Goal: Use online tool/utility: Utilize a website feature to perform a specific function

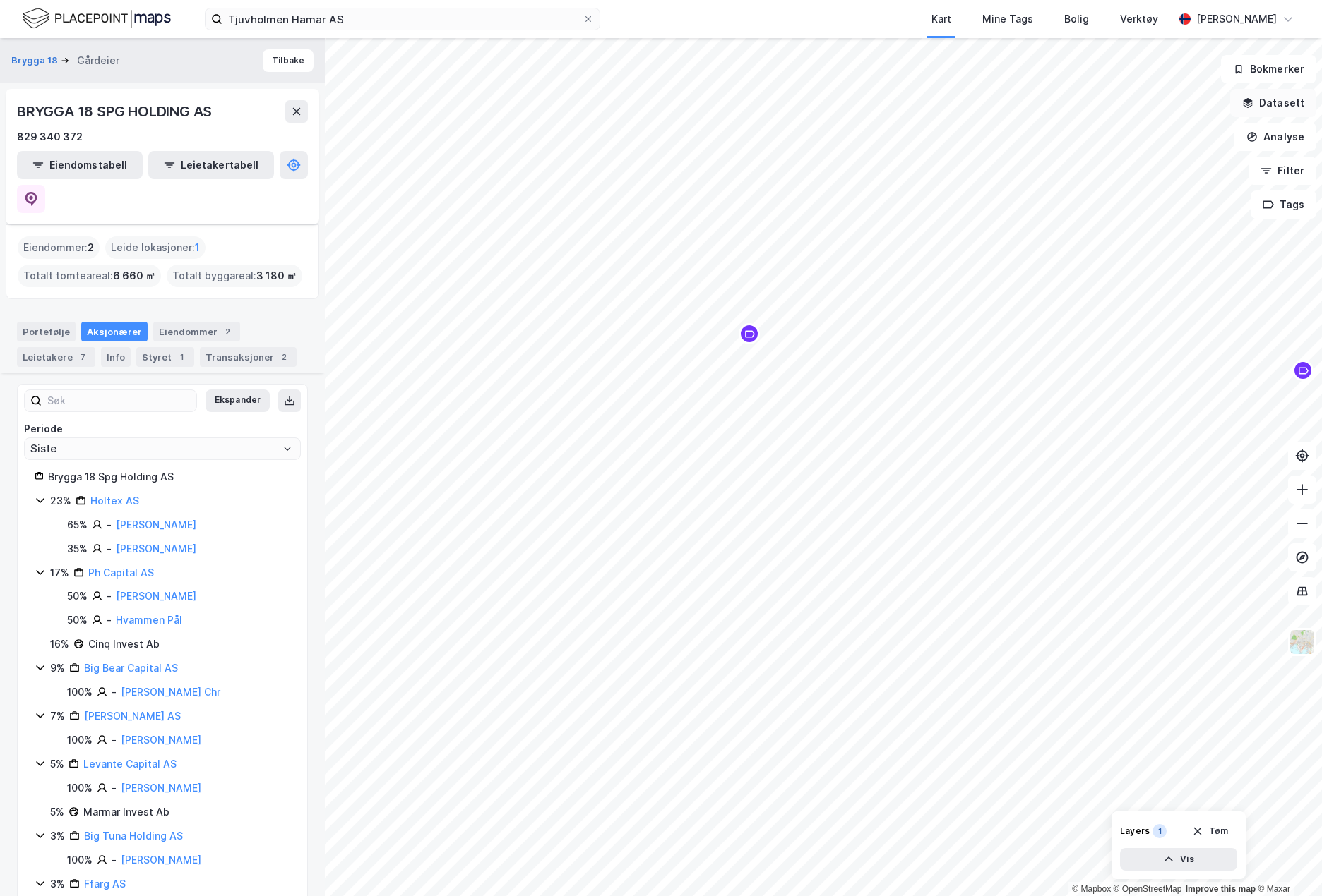
scroll to position [235, 0]
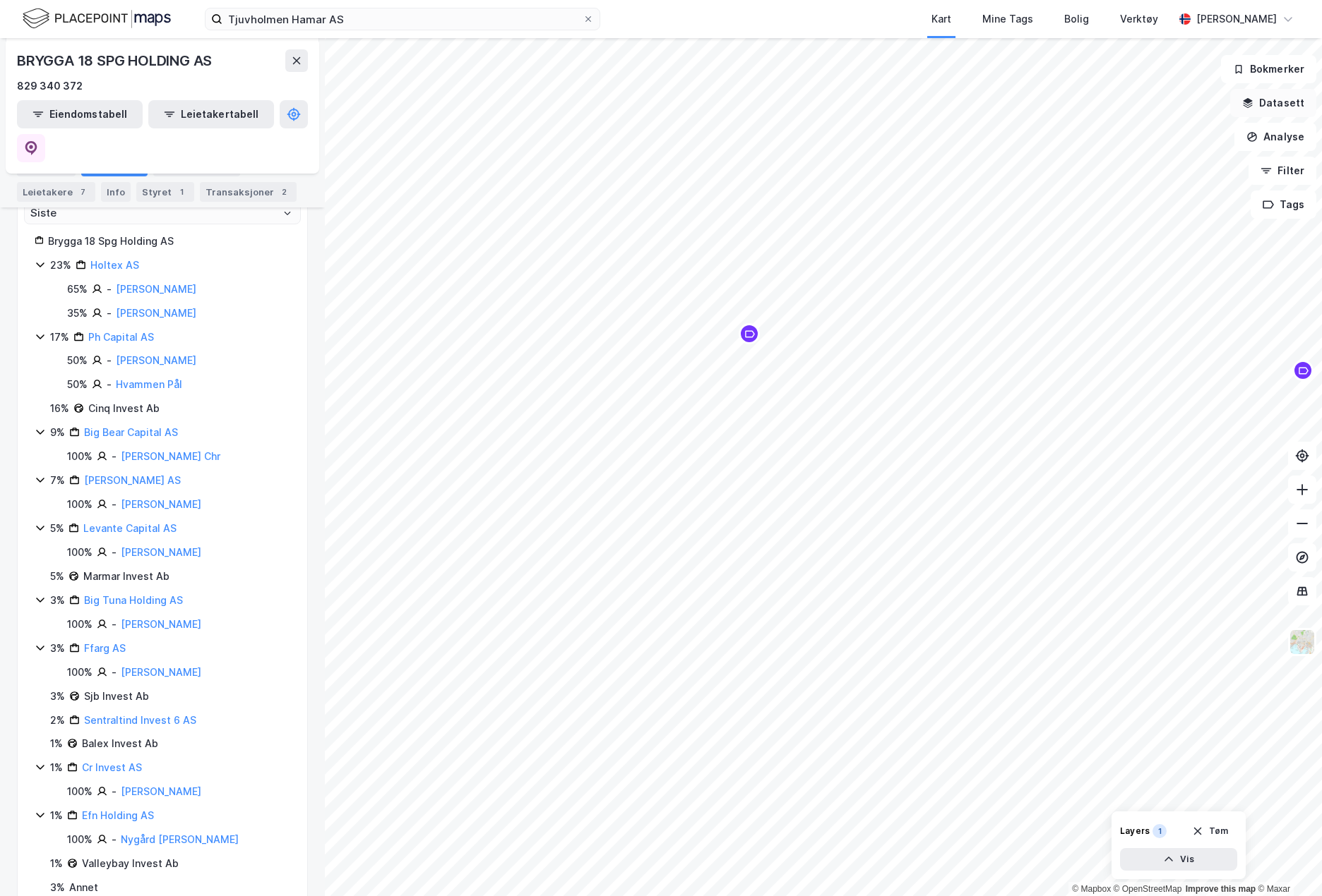
click at [1292, 109] on button "Datasett" at bounding box center [1273, 103] width 86 height 28
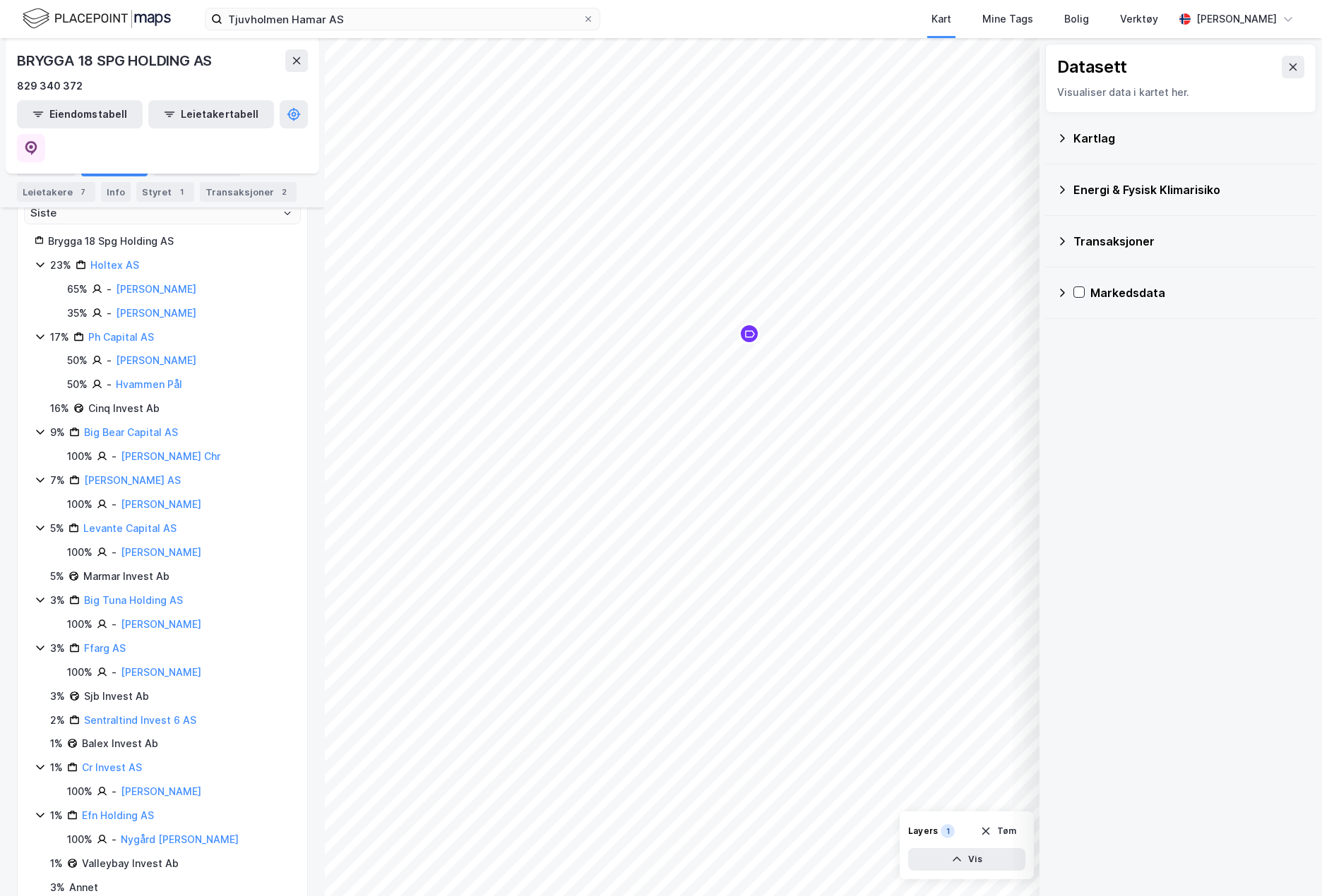
click at [1061, 144] on div "Kartlag" at bounding box center [1180, 138] width 248 height 34
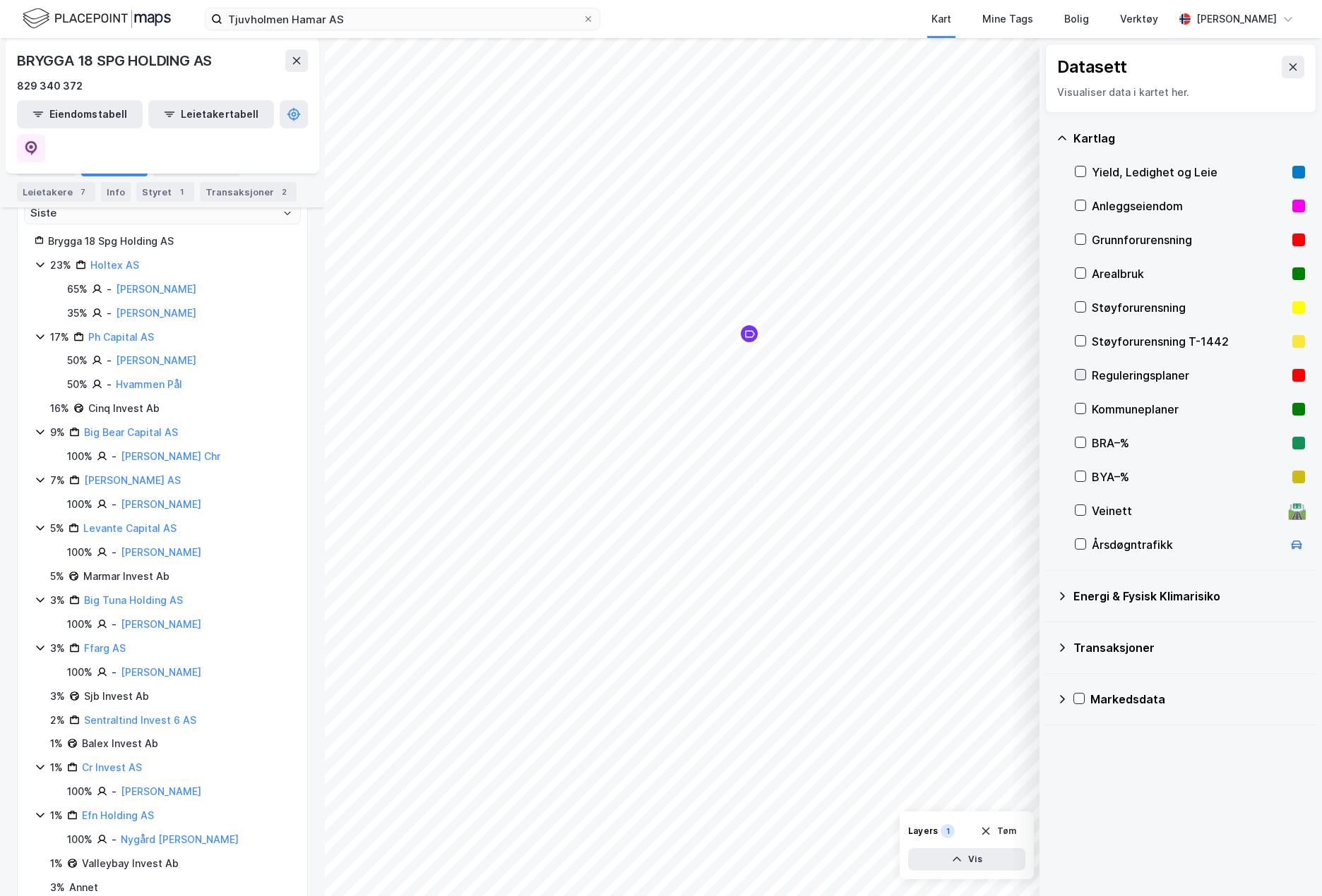
click at [1085, 380] on icon at bounding box center [1080, 374] width 10 height 10
click at [1287, 65] on icon at bounding box center [1293, 67] width 11 height 11
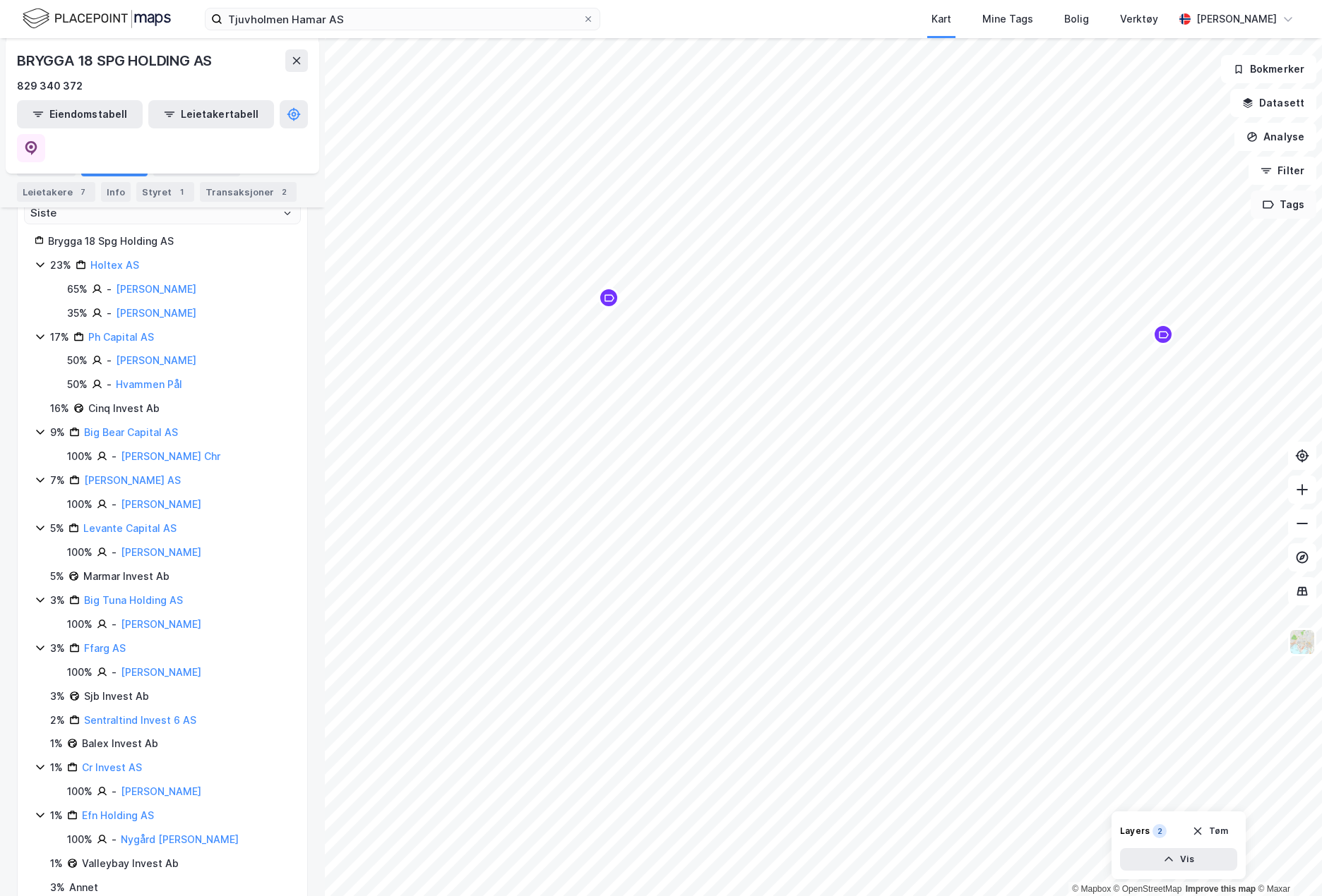
click at [1291, 202] on button "Tags" at bounding box center [1282, 204] width 65 height 28
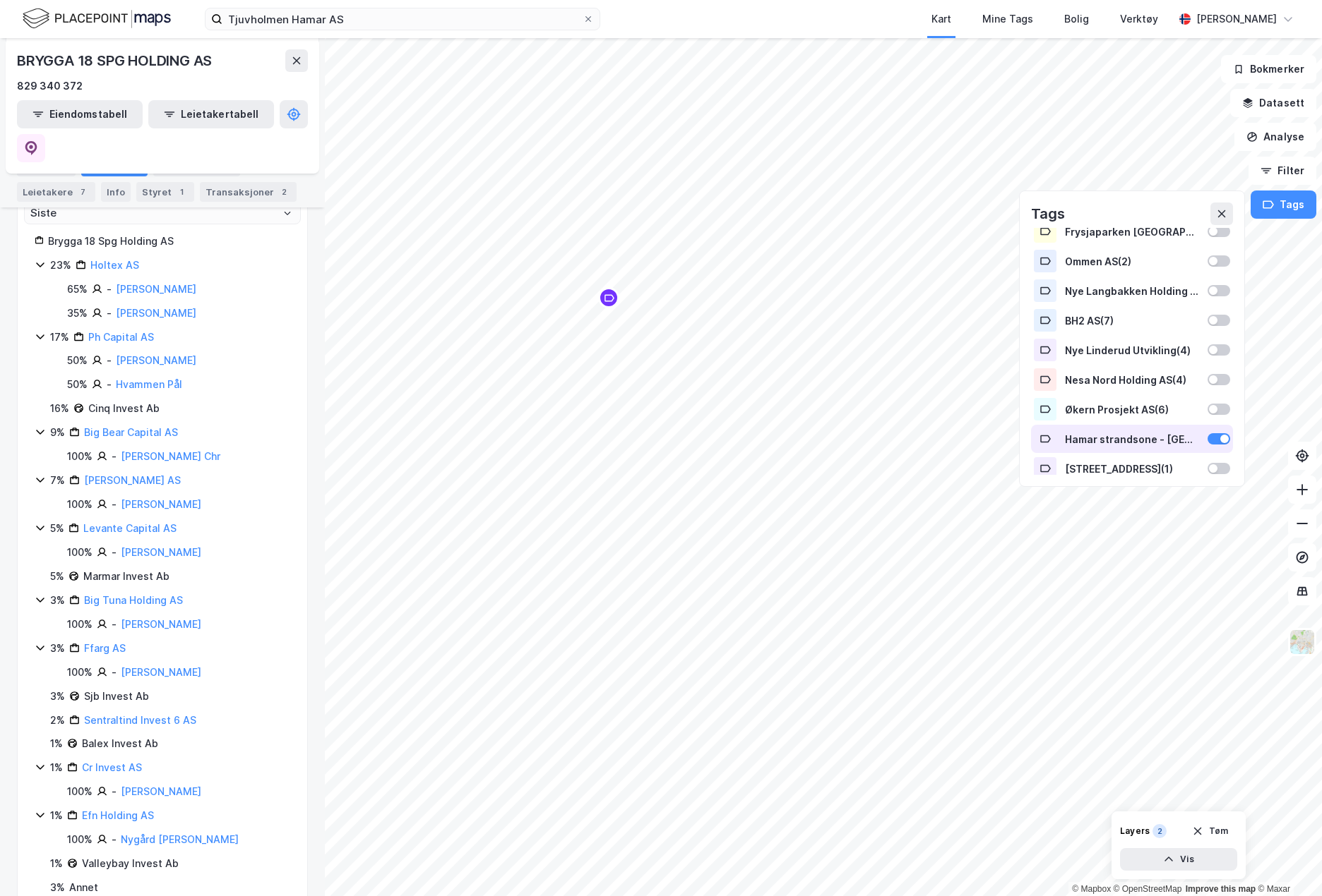
scroll to position [166, 0]
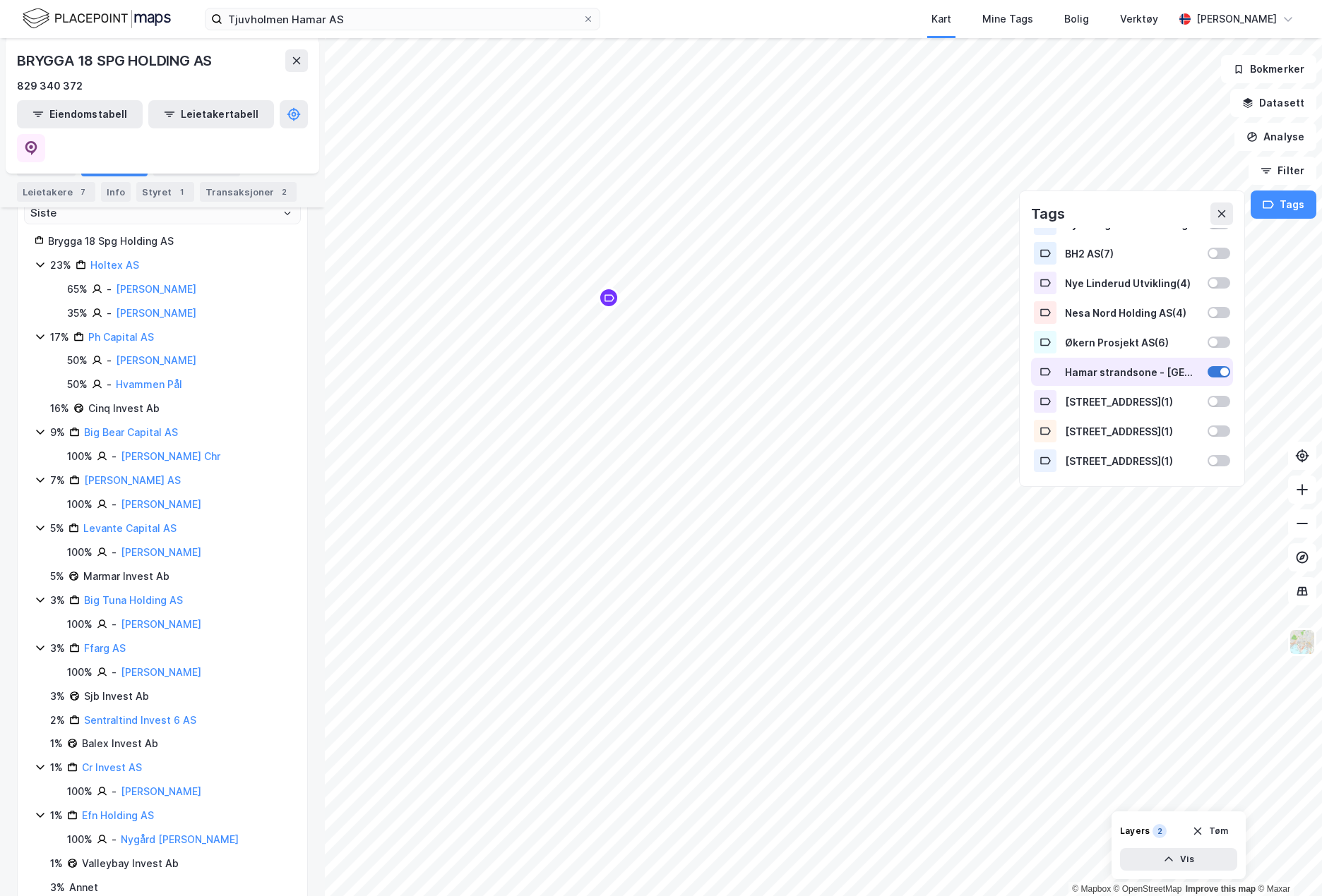
click at [1208, 372] on div at bounding box center [1218, 372] width 23 height 11
click at [1227, 210] on icon at bounding box center [1221, 214] width 11 height 11
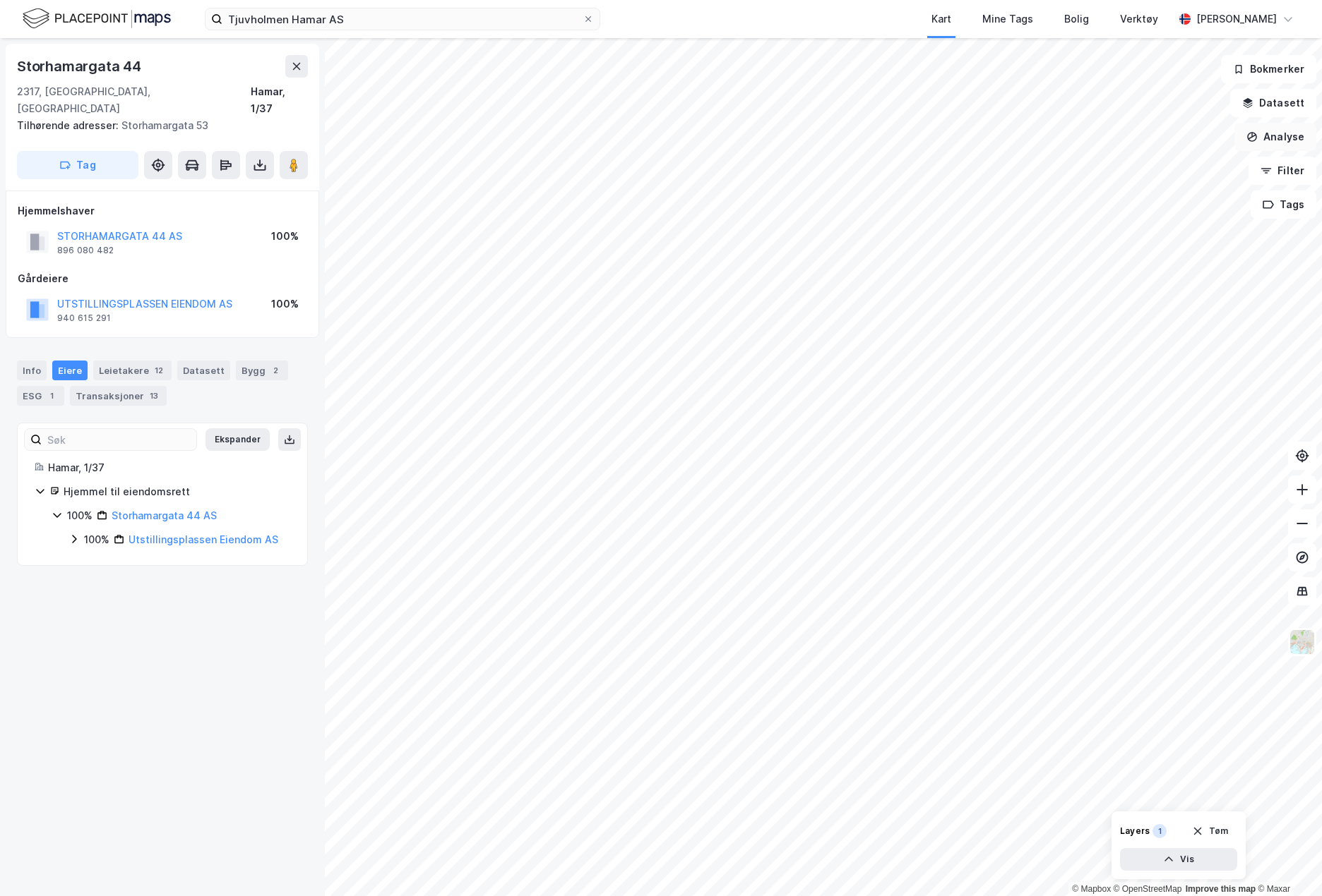
click at [1276, 140] on button "Analyse" at bounding box center [1274, 137] width 82 height 28
click at [1149, 166] on div "Tegn område" at bounding box center [1152, 166] width 123 height 12
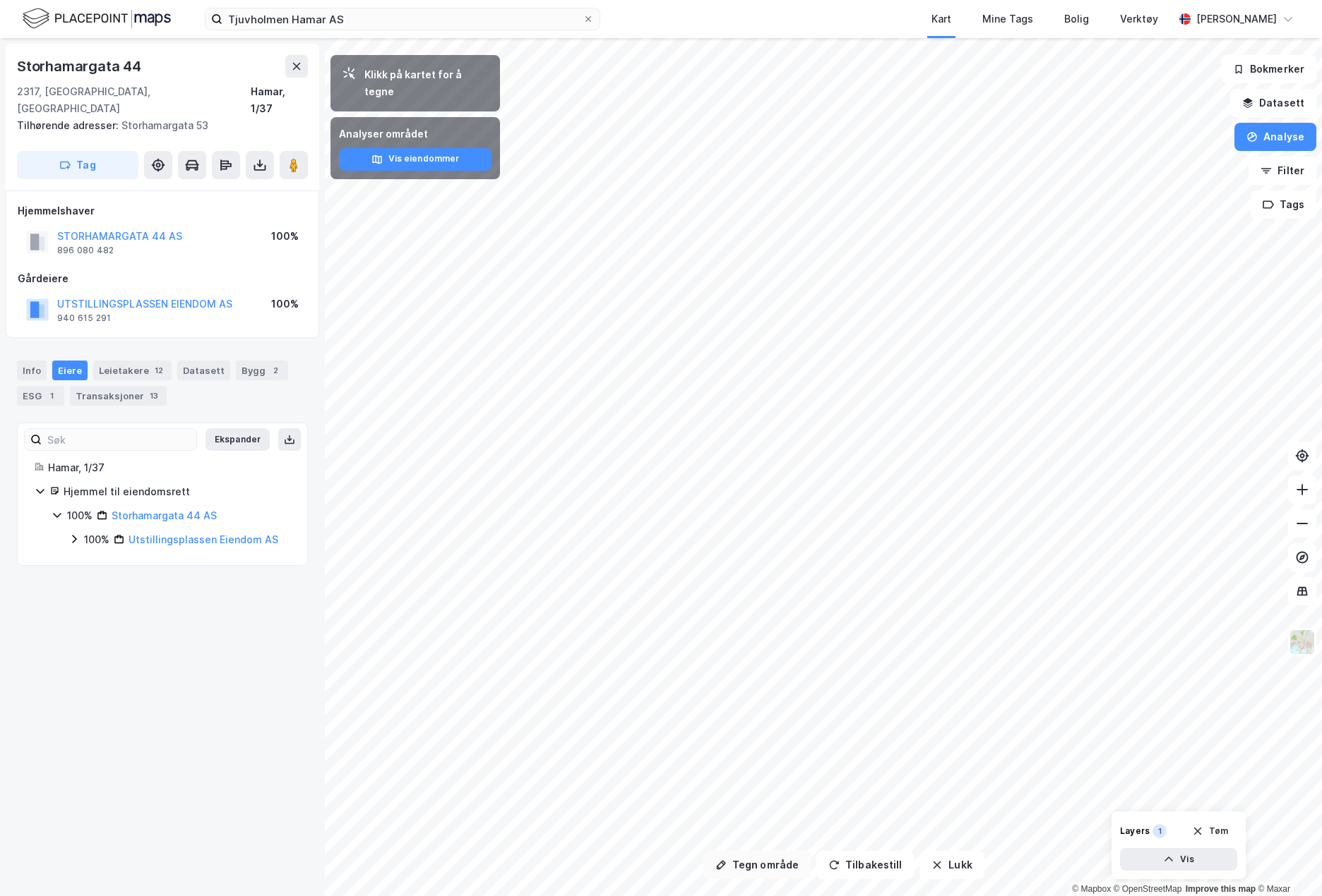
click at [738, 872] on button "Tegn område" at bounding box center [757, 865] width 108 height 28
click at [1321, 533] on html "Tjuvholmen Hamar AS Kart Mine Tags Bolig Verktøy [PERSON_NAME] Tegn område Tilb…" at bounding box center [661, 448] width 1322 height 896
click at [751, 874] on button "Tegn område" at bounding box center [757, 865] width 108 height 28
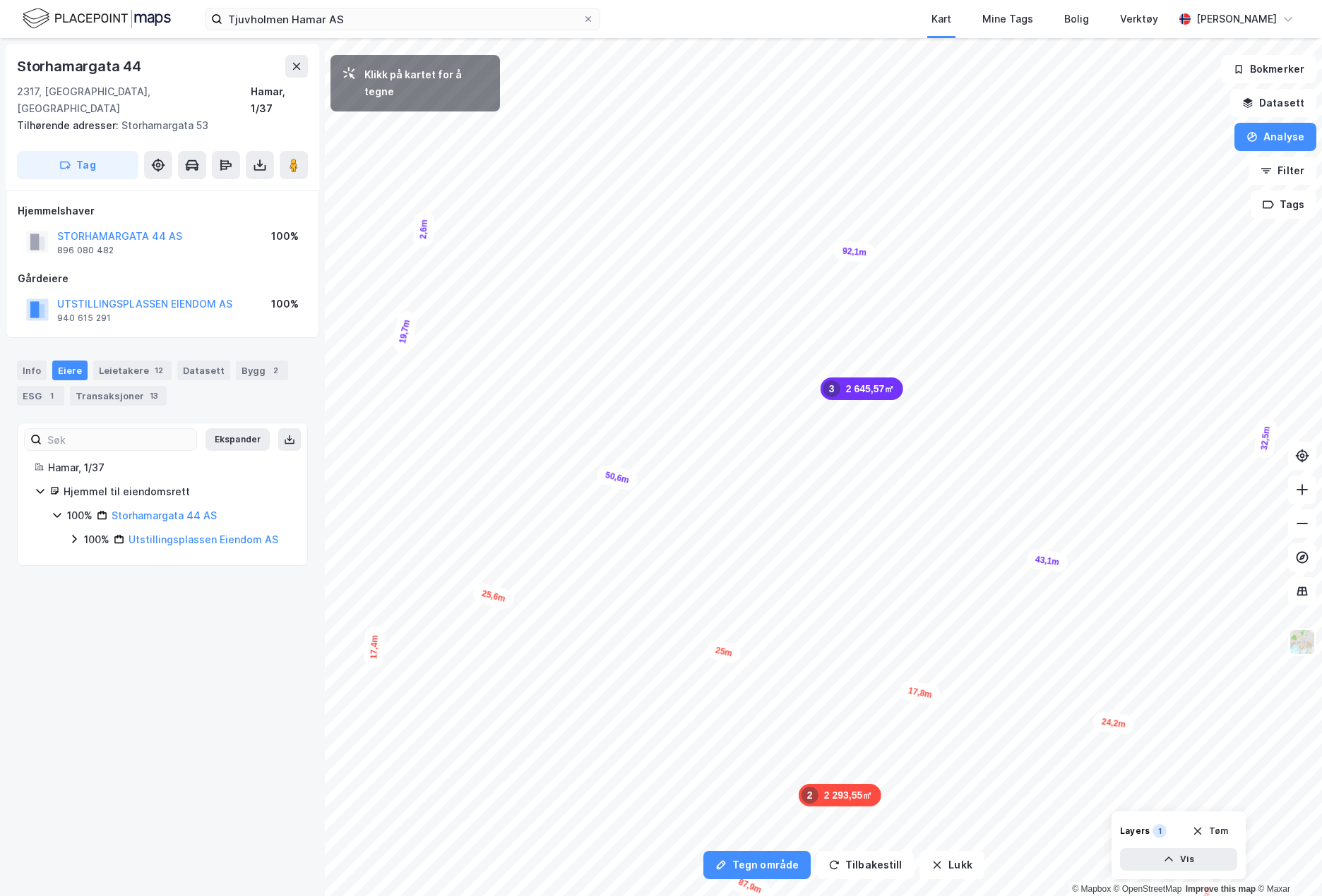
click at [423, 242] on div "2,6m" at bounding box center [424, 230] width 22 height 38
click at [385, 283] on div "0,1m" at bounding box center [382, 280] width 40 height 40
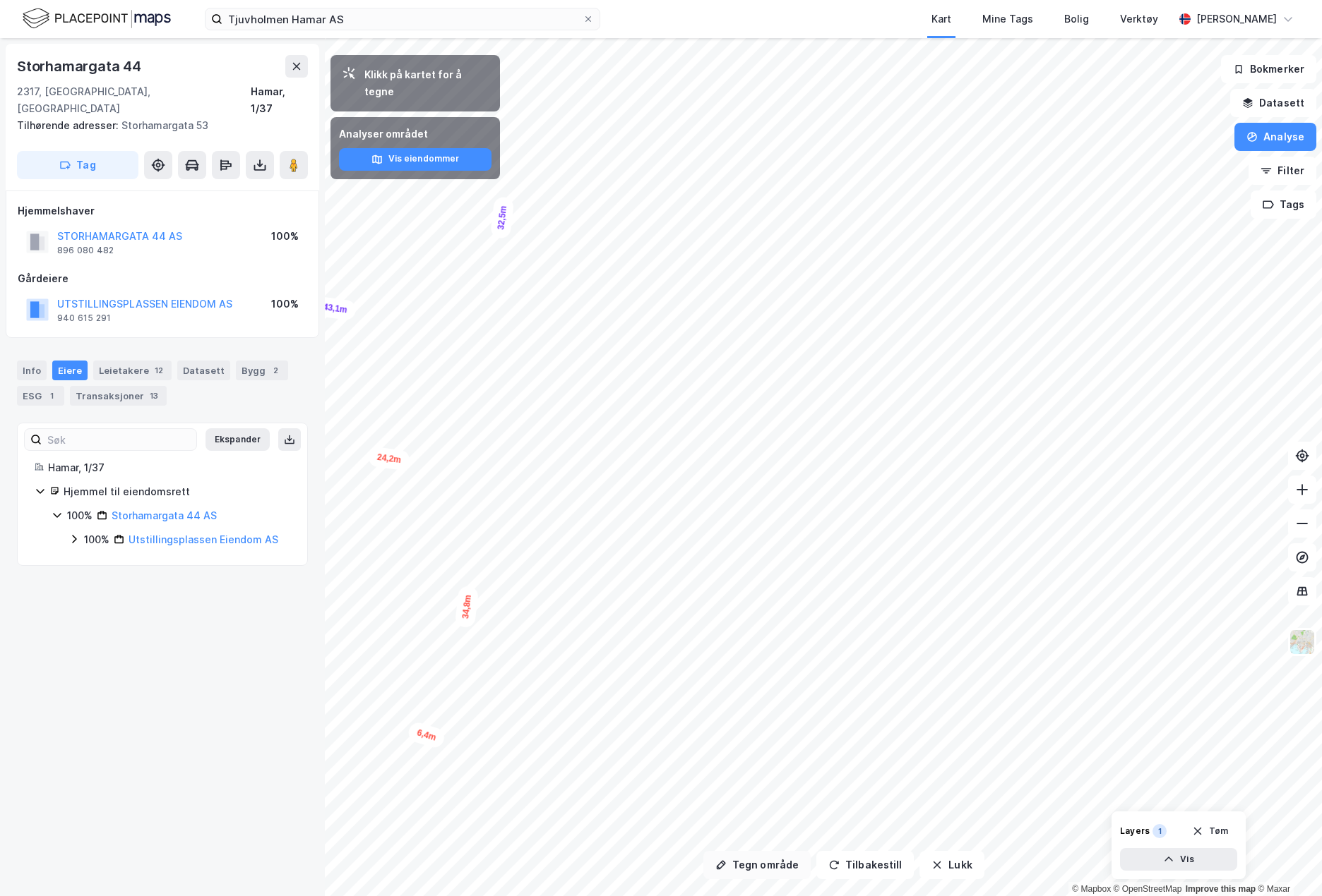
click at [769, 868] on button "Tegn område" at bounding box center [757, 865] width 108 height 28
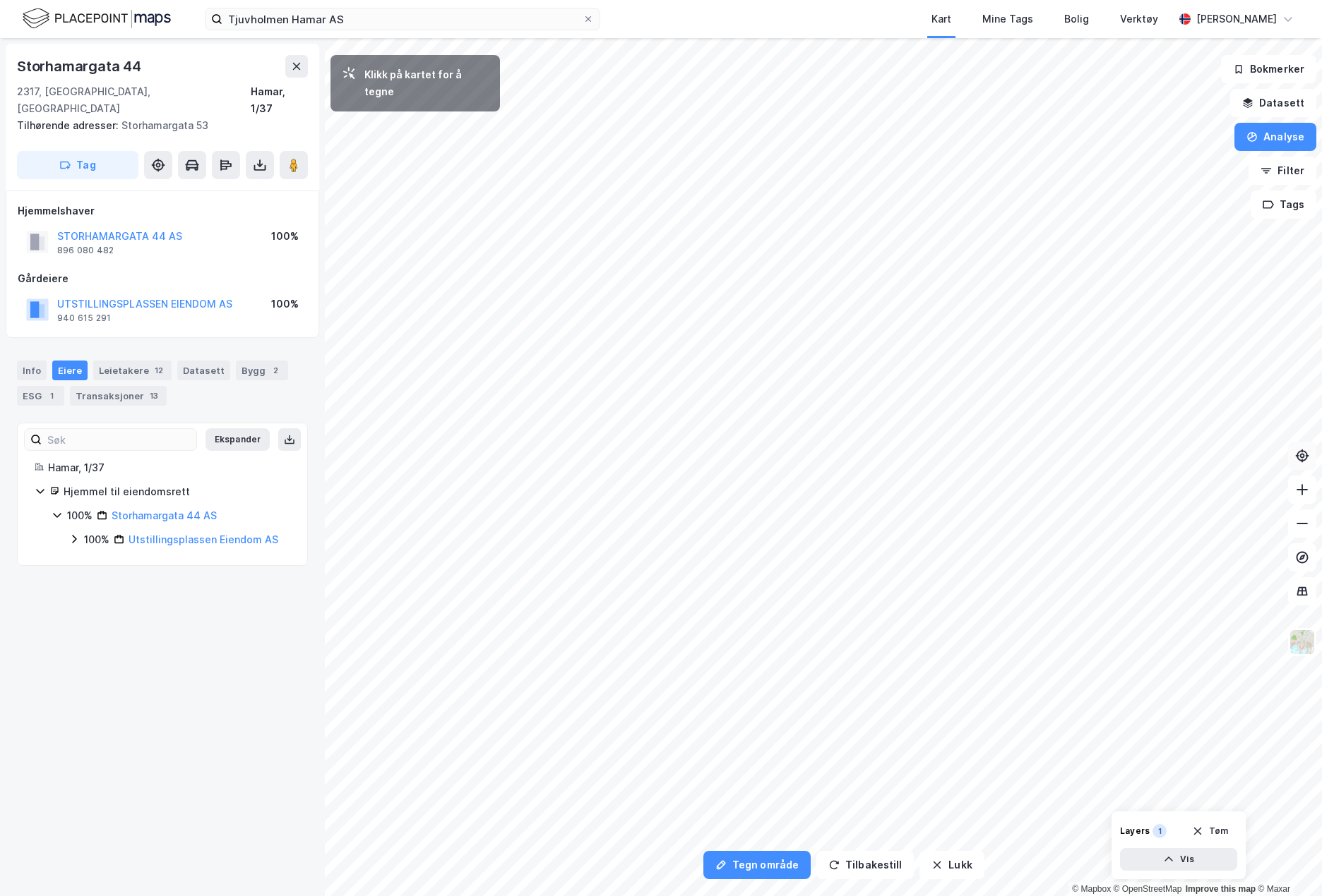
click at [1297, 459] on div "Tegn område Tilbakestill Lukk Klikk på kartet for å tegne 2 135,53㎡ 1 2 293,55㎡…" at bounding box center [661, 467] width 1322 height 858
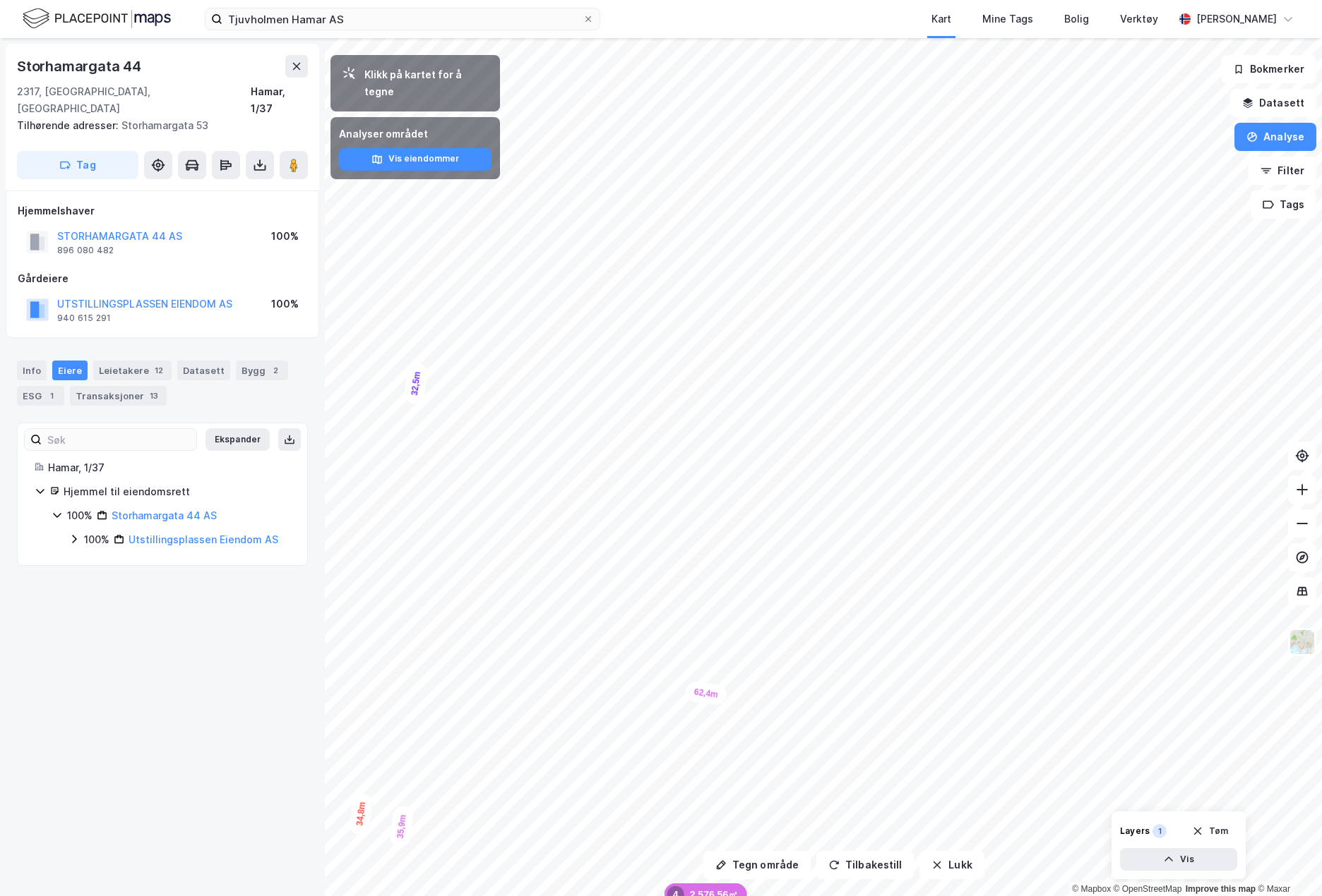
click at [1023, 896] on html "Tjuvholmen Hamar AS Kart Mine Tags Bolig Verktøy [PERSON_NAME] Tegn område Tilb…" at bounding box center [661, 448] width 1322 height 896
click at [781, 866] on button "Tegn område" at bounding box center [757, 865] width 108 height 28
click at [765, 867] on button "Tegn område" at bounding box center [757, 865] width 108 height 28
click at [759, 863] on button "Tegn område" at bounding box center [757, 865] width 108 height 28
click at [765, 33] on div "Tjuvholmen Hamar AS Kart Mine Tags Bolig Verktøy [PERSON_NAME] Tegn område Tilb…" at bounding box center [661, 448] width 1322 height 896
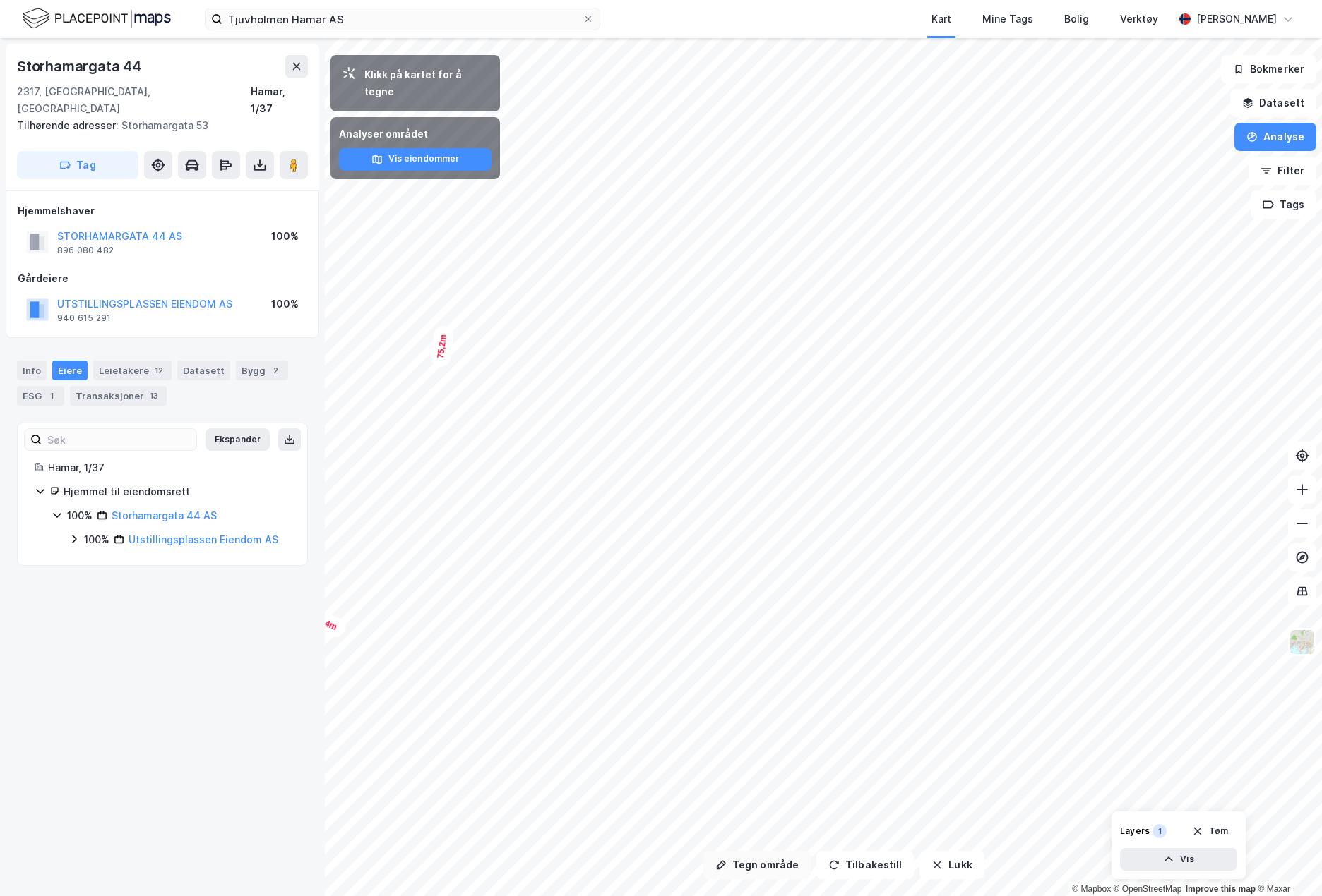
click at [762, 871] on button "Tegn område" at bounding box center [757, 865] width 108 height 28
click at [769, 869] on button "Tegn område" at bounding box center [757, 865] width 108 height 28
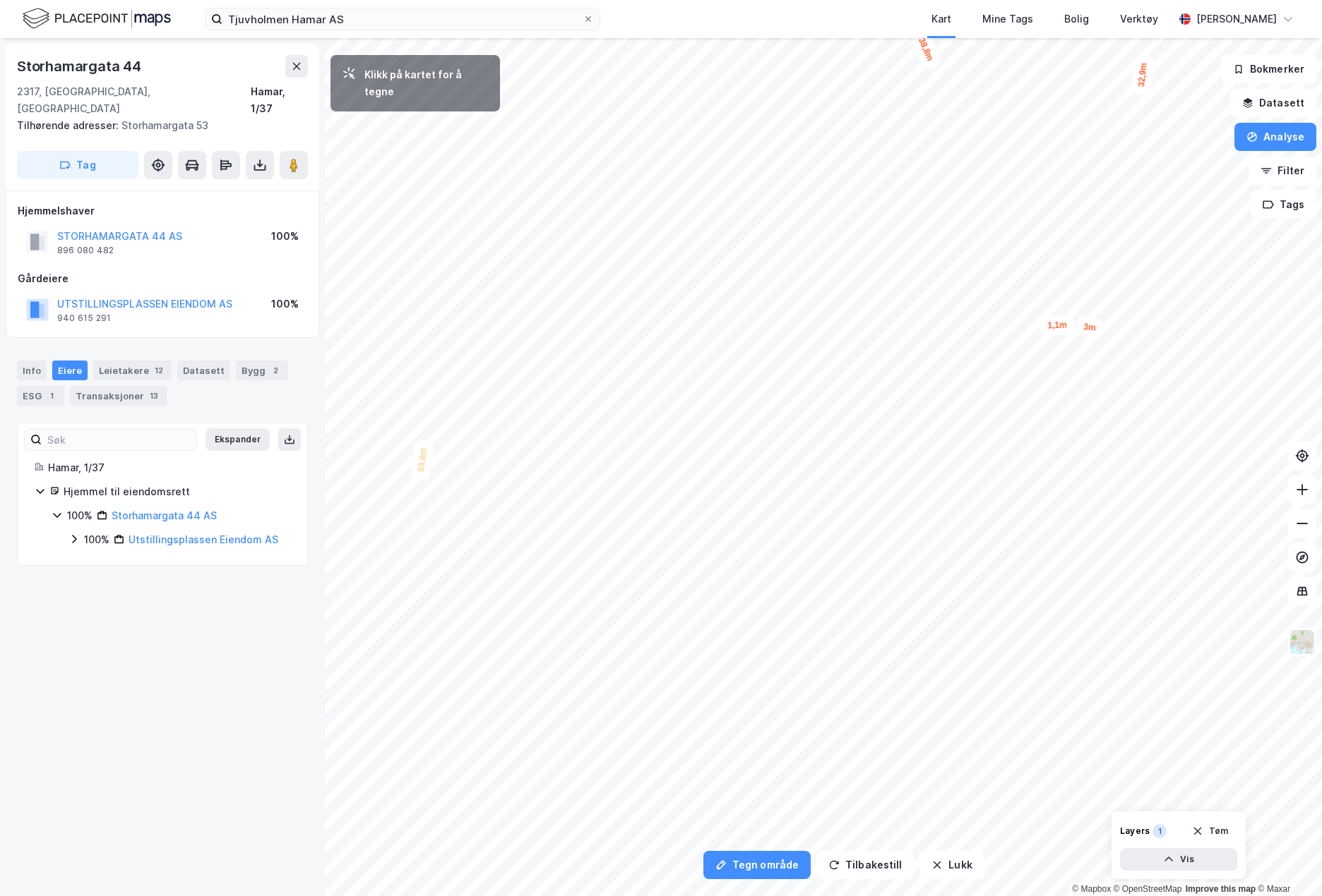
click at [1044, 321] on div "1,1m" at bounding box center [1057, 325] width 37 height 21
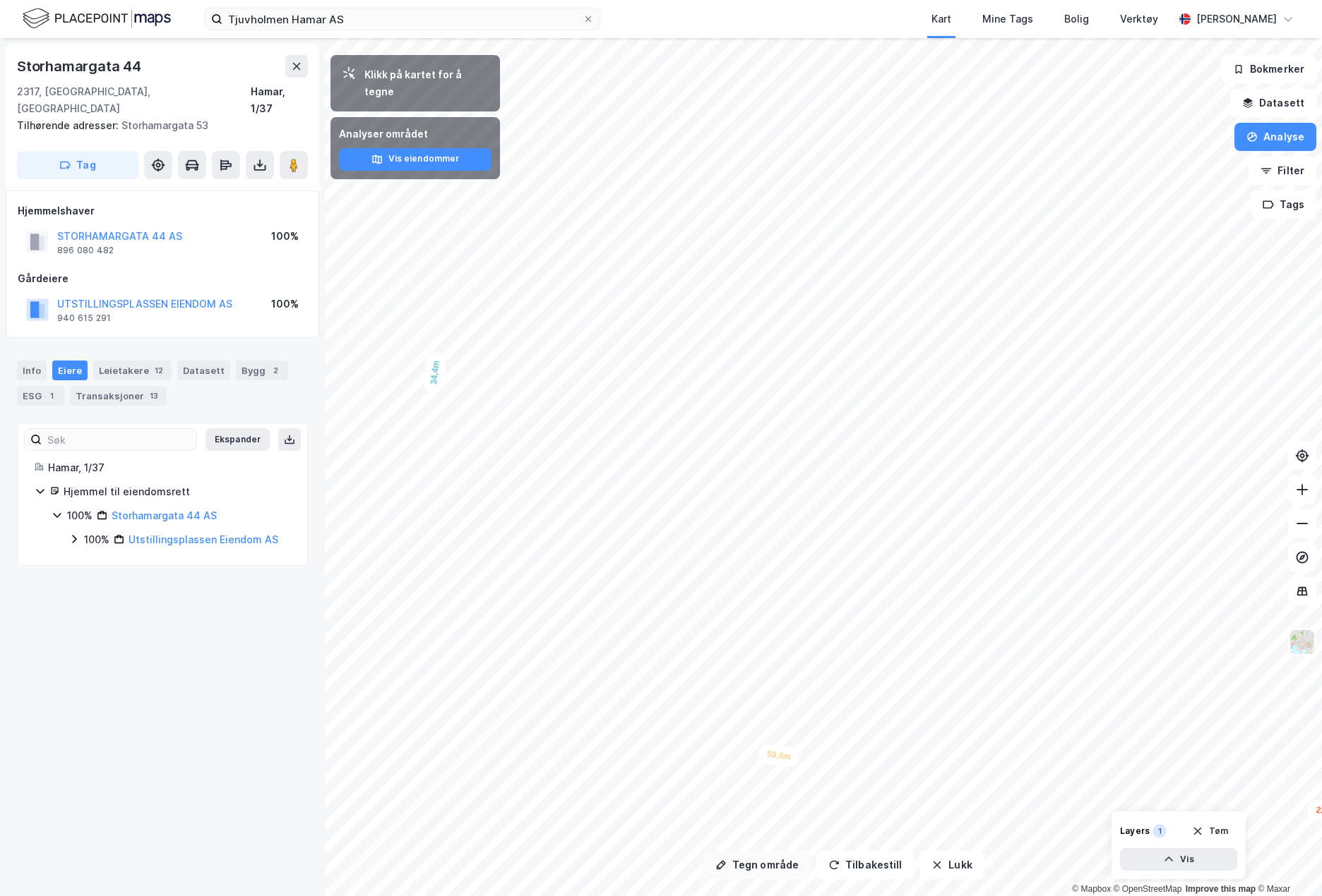
click at [771, 871] on button "Tegn område" at bounding box center [757, 865] width 108 height 28
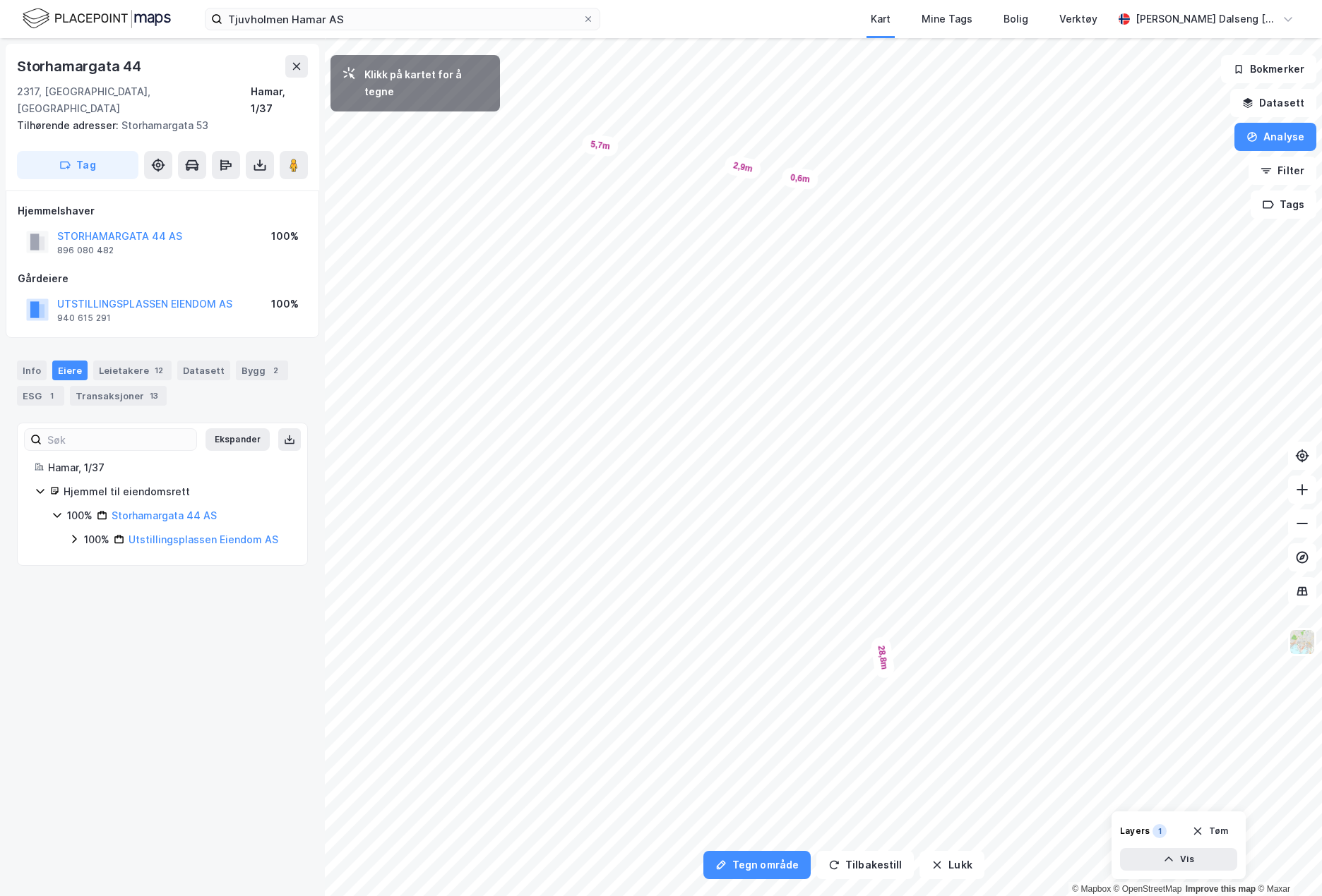
drag, startPoint x: 663, startPoint y: 183, endPoint x: 809, endPoint y: 179, distance: 146.1
click at [809, 179] on div "0,6m" at bounding box center [799, 178] width 38 height 24
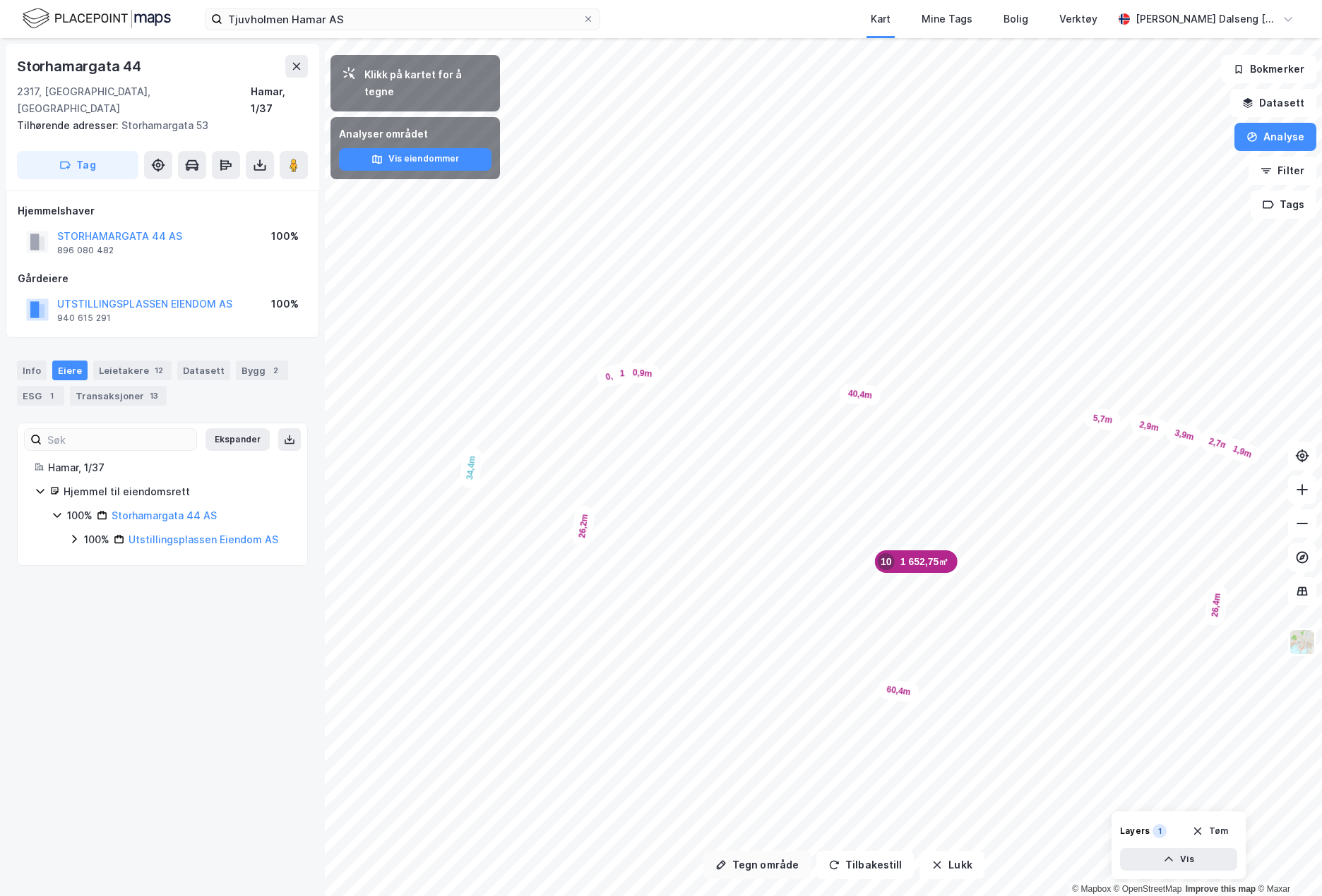
click at [788, 870] on button "Tegn område" at bounding box center [757, 865] width 108 height 28
click at [738, 873] on button "Tegn område" at bounding box center [757, 865] width 108 height 28
drag, startPoint x: 770, startPoint y: 875, endPoint x: 762, endPoint y: 853, distance: 23.4
click at [769, 875] on button "Tegn område" at bounding box center [757, 865] width 108 height 28
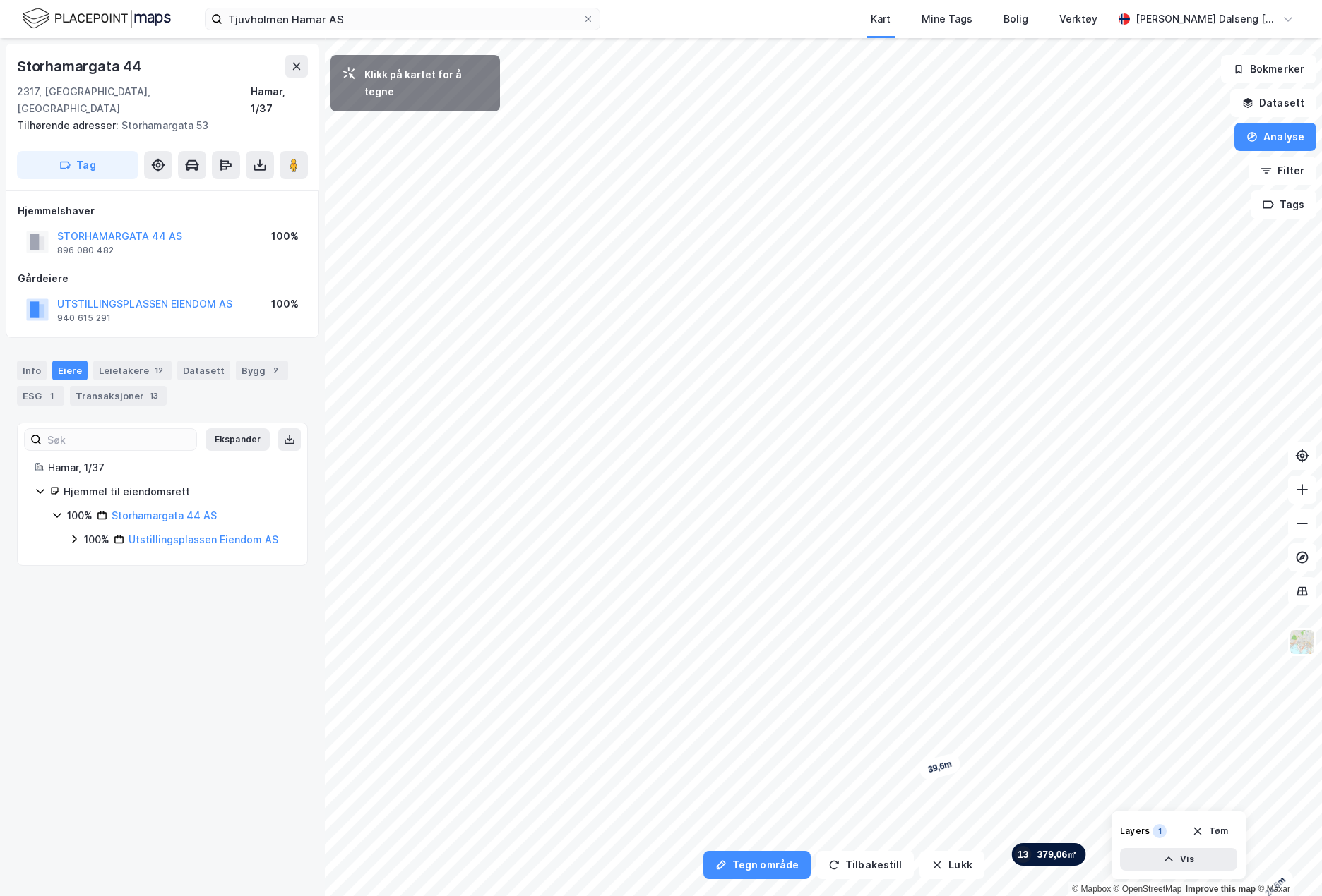
click at [1321, 655] on html "Tjuvholmen Hamar AS Kart Mine Tags Bolig Verktøy Teodor Dalseng Hagen Tegn områ…" at bounding box center [661, 448] width 1322 height 896
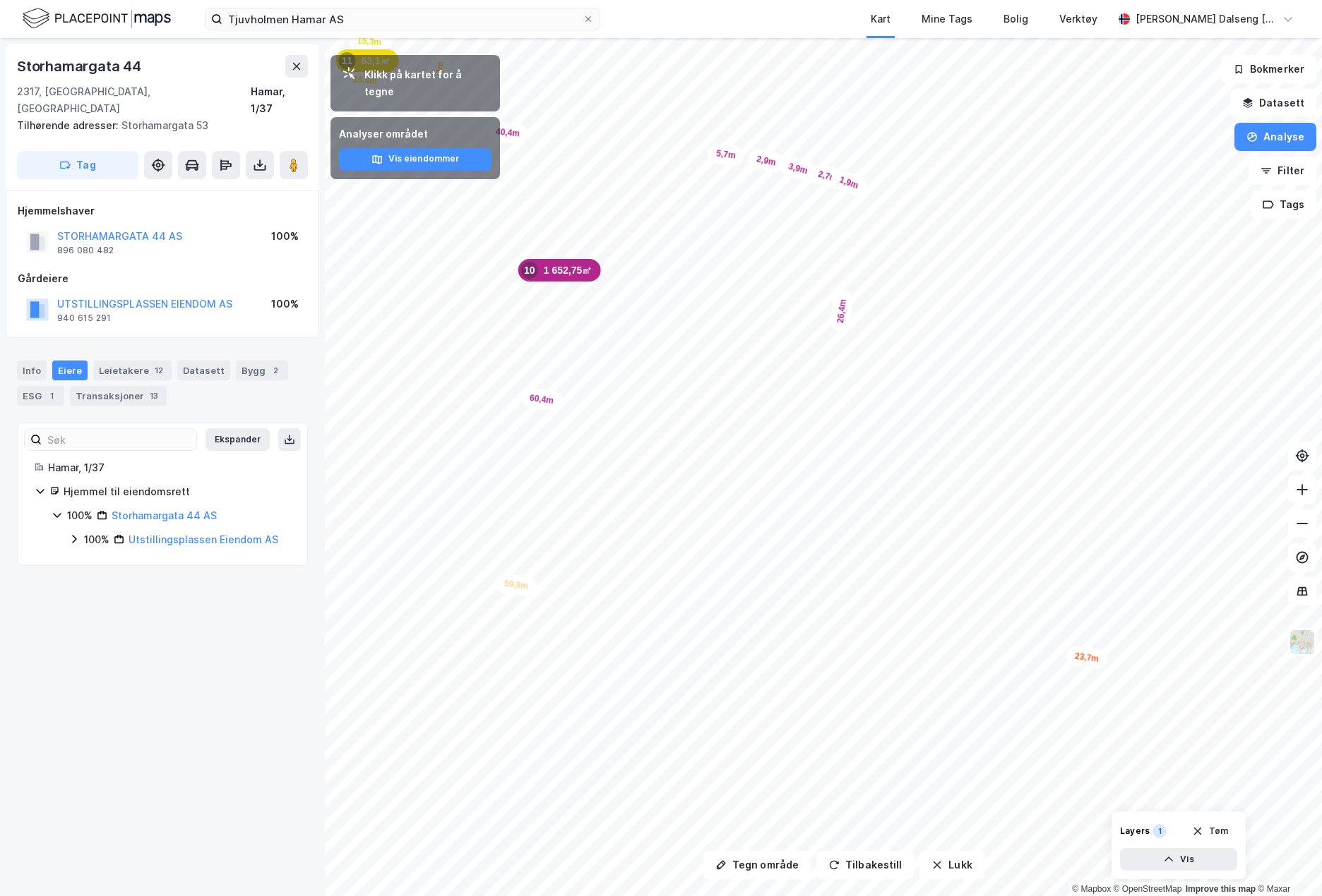
click at [840, 896] on html "Tjuvholmen Hamar AS Kart Mine Tags [PERSON_NAME] Verktøy [PERSON_NAME] [PERSON_…" at bounding box center [661, 448] width 1322 height 896
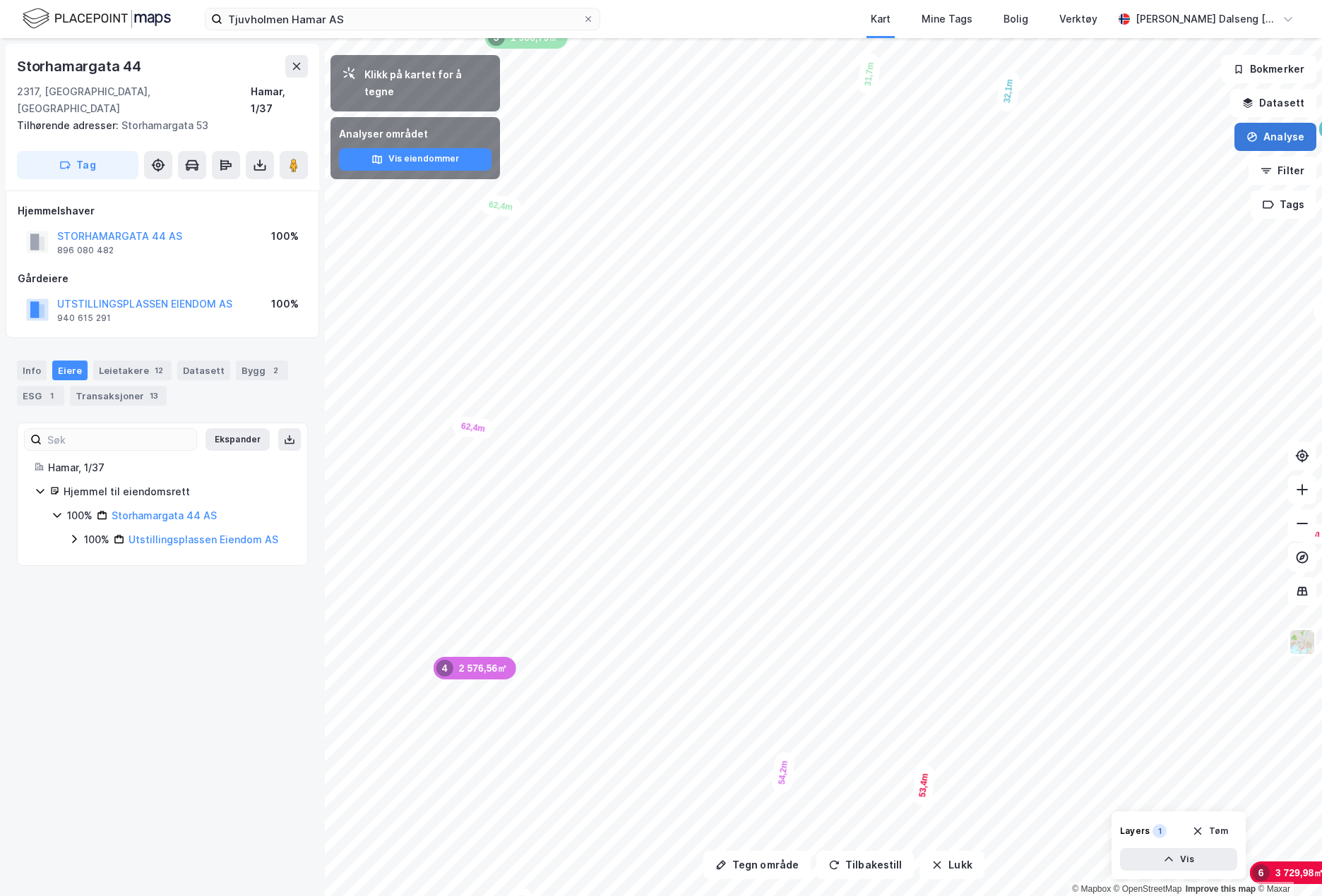
click at [1260, 129] on button "Analyse" at bounding box center [1274, 137] width 82 height 28
click at [1121, 135] on div "Mål avstand" at bounding box center [1152, 138] width 123 height 12
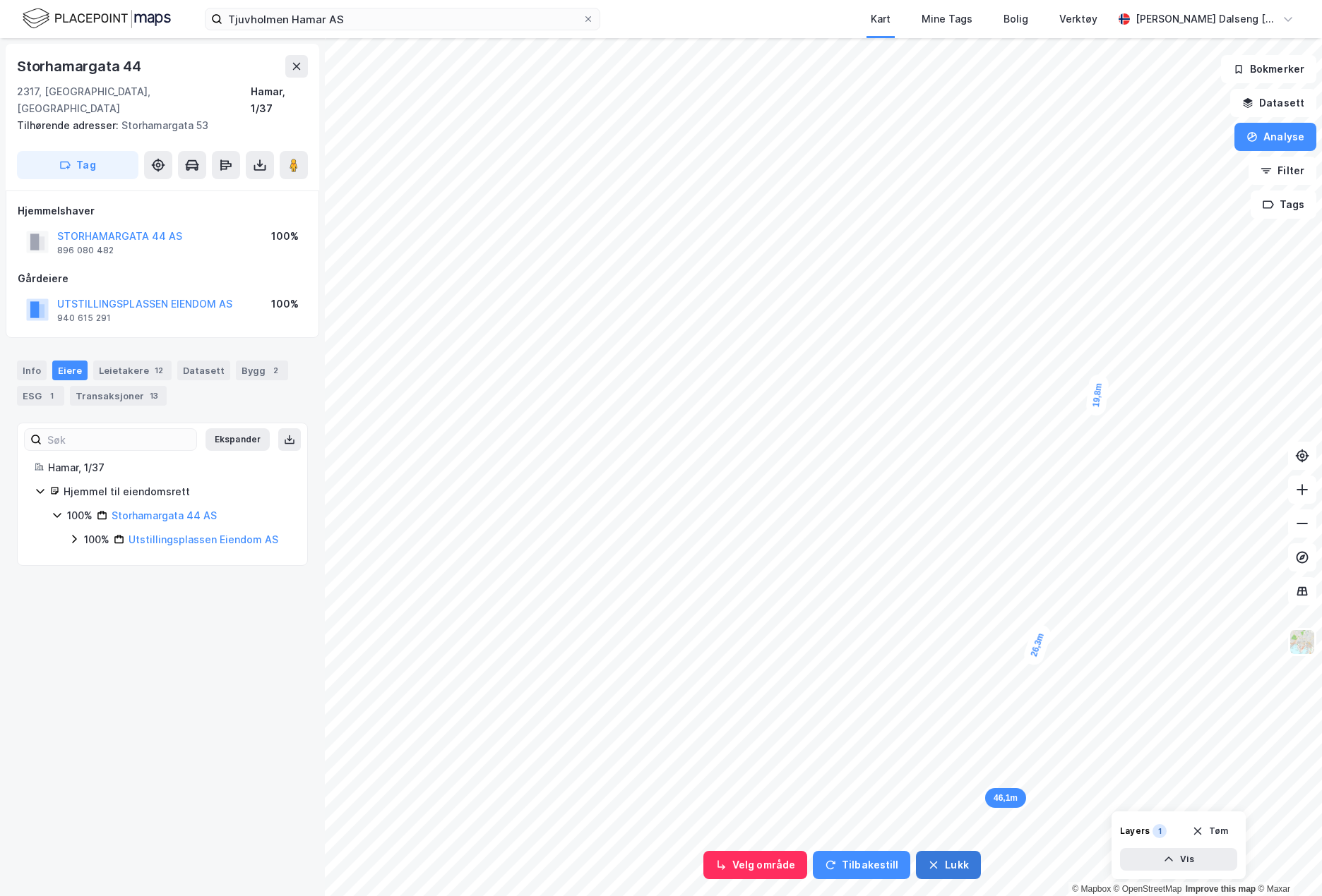
click at [951, 861] on button "Lukk" at bounding box center [948, 865] width 64 height 28
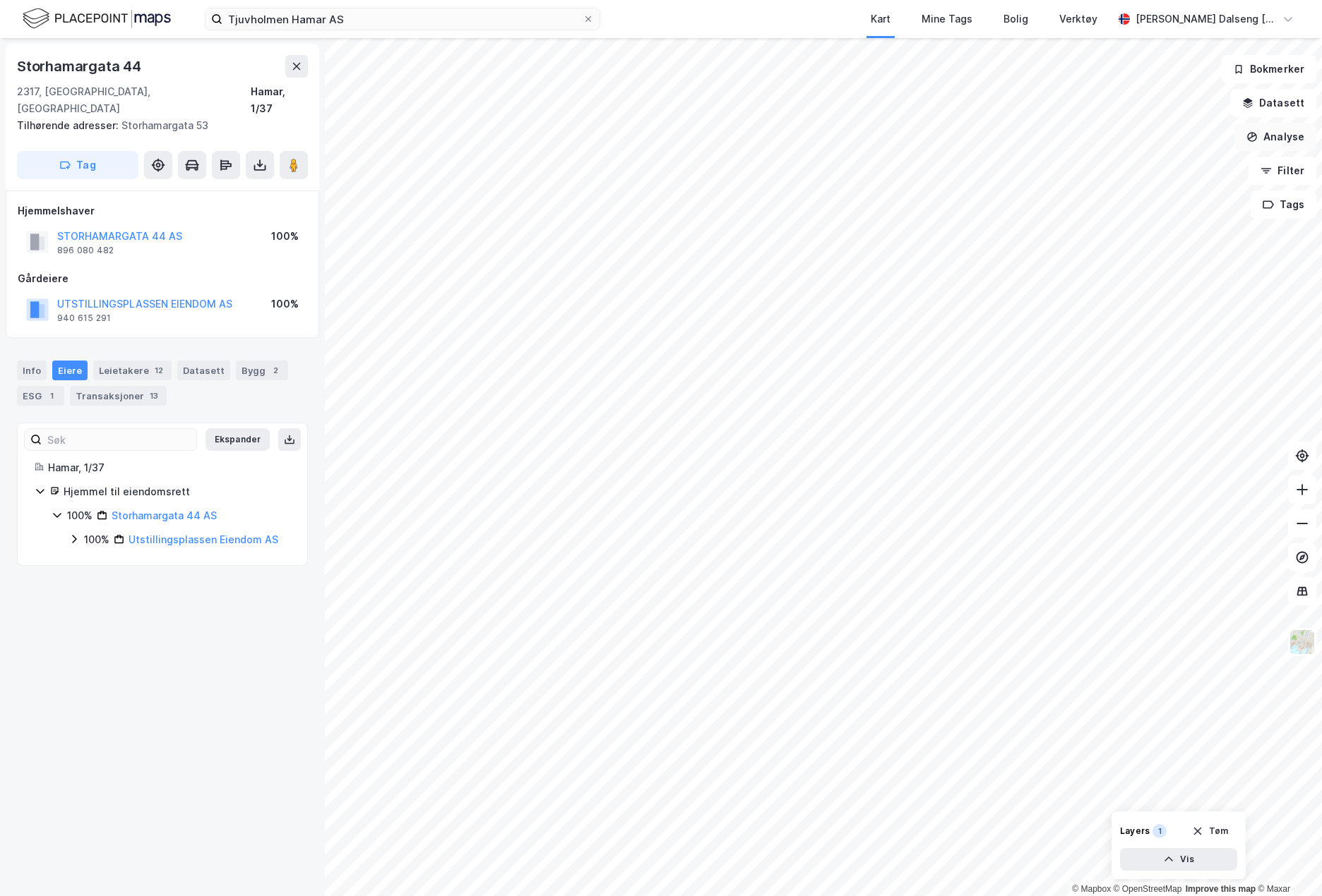
click at [1286, 144] on button "Analyse" at bounding box center [1274, 137] width 82 height 28
click at [1162, 164] on div "Tegn område" at bounding box center [1152, 166] width 123 height 12
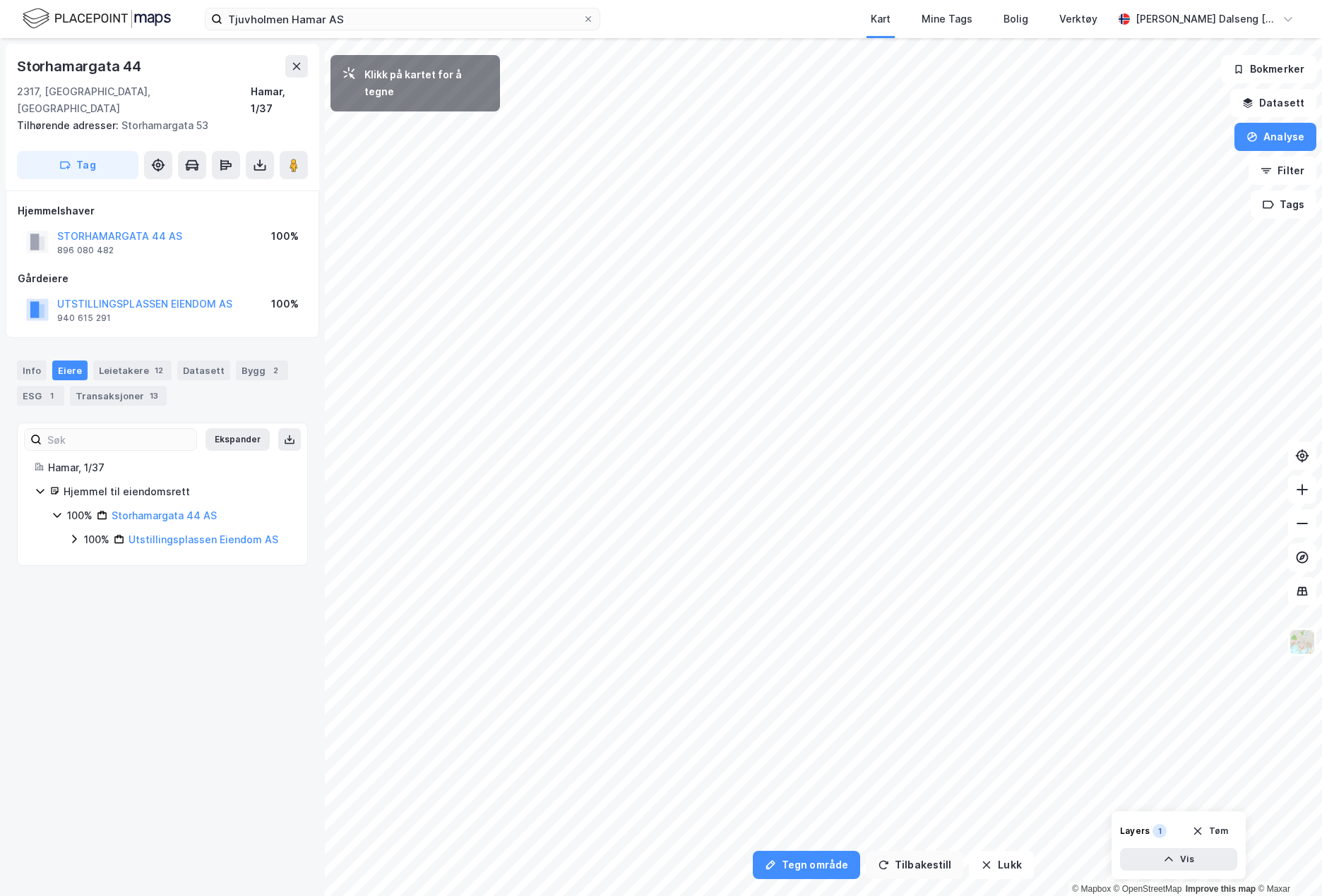
click at [920, 862] on button "Tilbakestill" at bounding box center [915, 865] width 97 height 28
click at [1179, 863] on button "Vis" at bounding box center [1178, 859] width 117 height 23
click at [1137, 860] on button "Lukk" at bounding box center [1139, 859] width 195 height 23
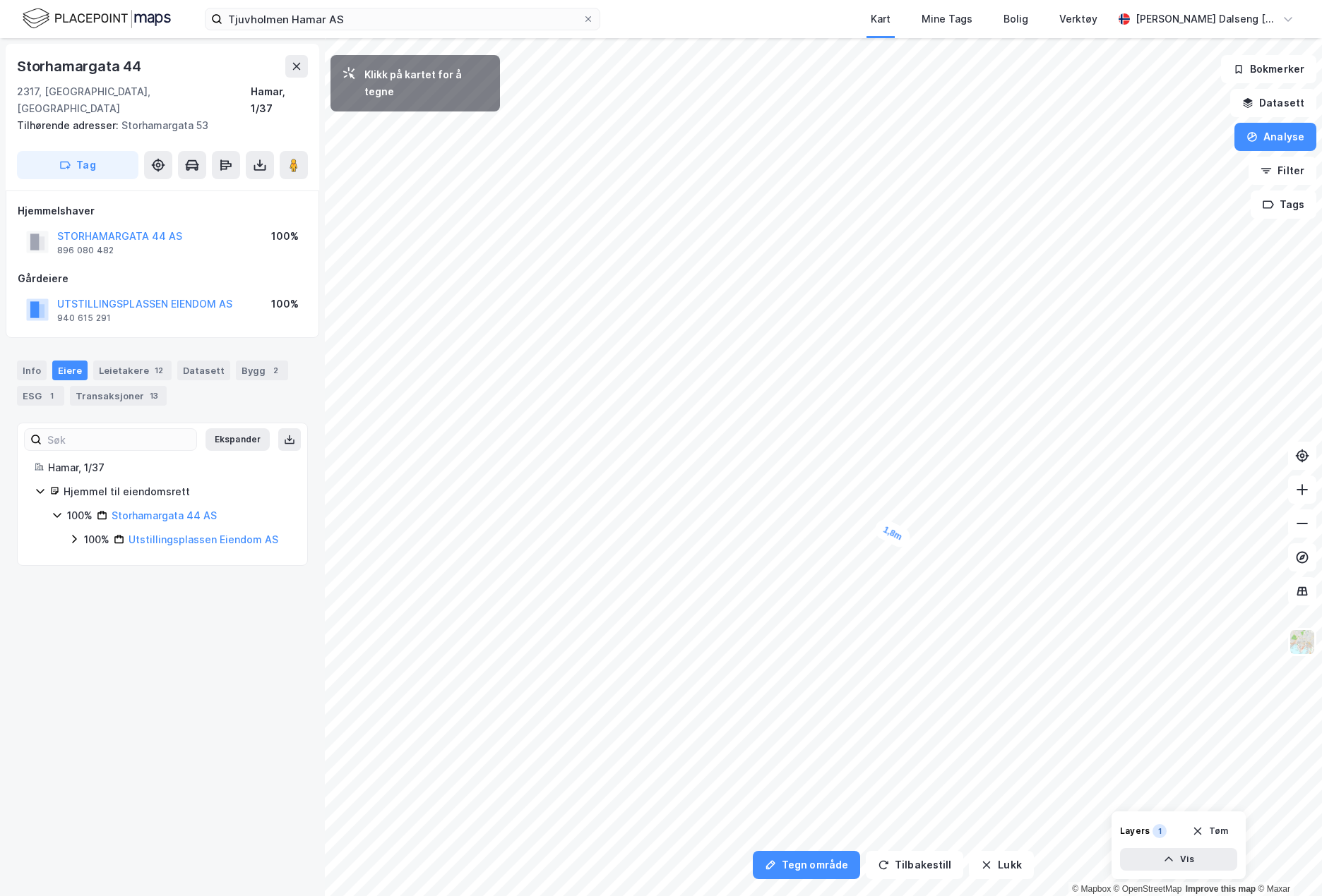
click at [893, 535] on div "1,8m" at bounding box center [892, 533] width 41 height 34
